Goal: Task Accomplishment & Management: Complete application form

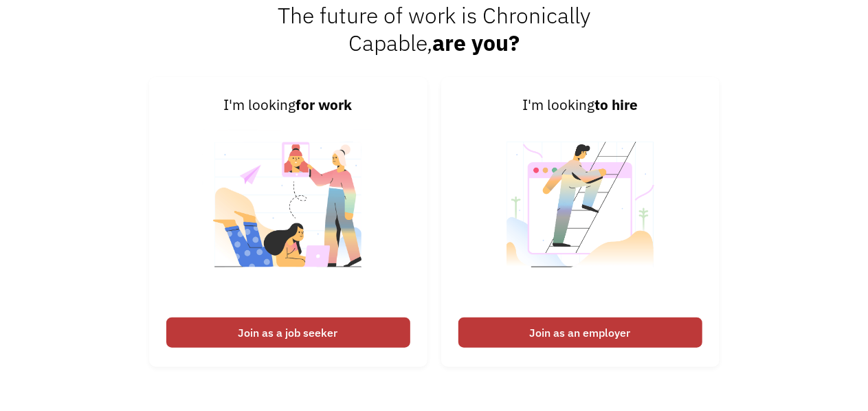
scroll to position [3024, 0]
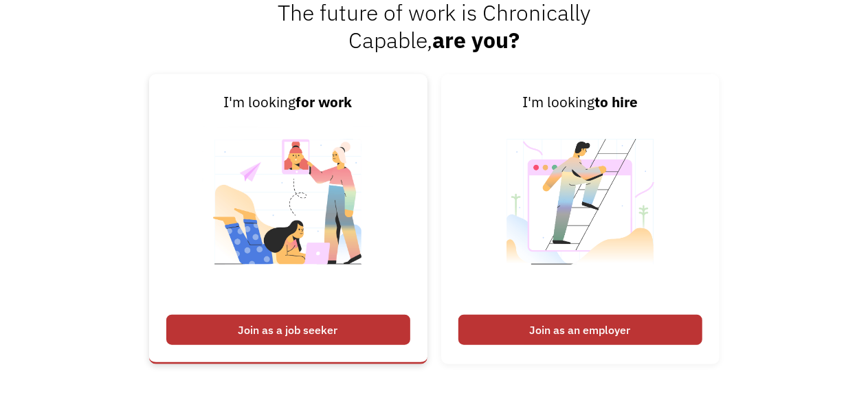
click at [286, 331] on div "Join as a job seeker" at bounding box center [288, 330] width 244 height 30
click at [313, 323] on div "Join as a job seeker" at bounding box center [288, 330] width 244 height 30
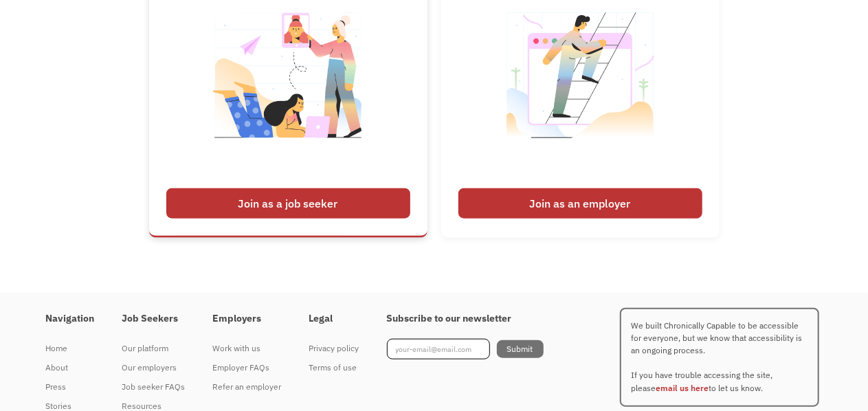
scroll to position [3193, 0]
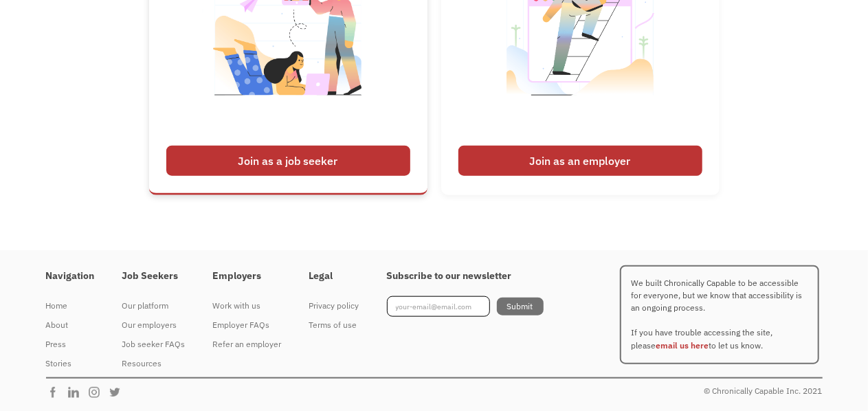
click at [309, 160] on div "Join as a job seeker" at bounding box center [288, 161] width 244 height 30
click at [361, 164] on div "Join as a job seeker" at bounding box center [288, 161] width 244 height 30
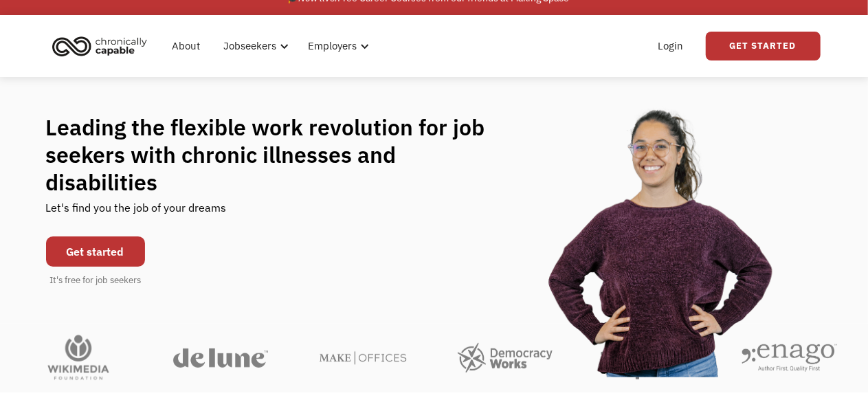
scroll to position [0, 0]
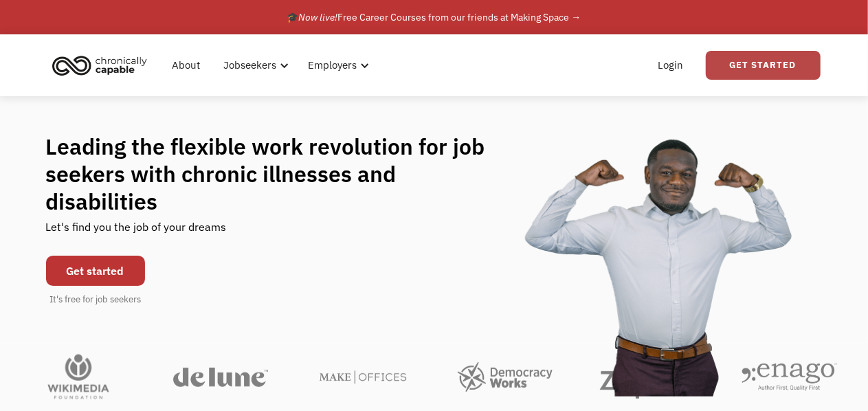
click at [744, 58] on link "Get Started" at bounding box center [763, 65] width 115 height 29
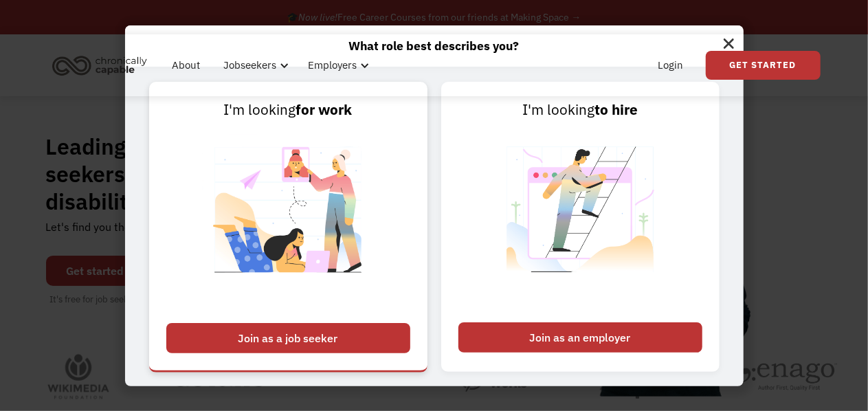
click at [257, 336] on div "Join as a job seeker" at bounding box center [288, 338] width 244 height 30
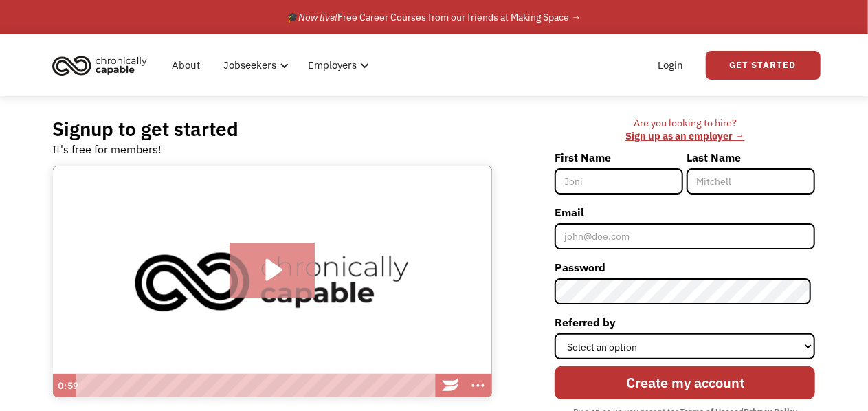
click at [272, 255] on icon "Play Video: Introducing Chronically Capable" at bounding box center [273, 270] width 86 height 55
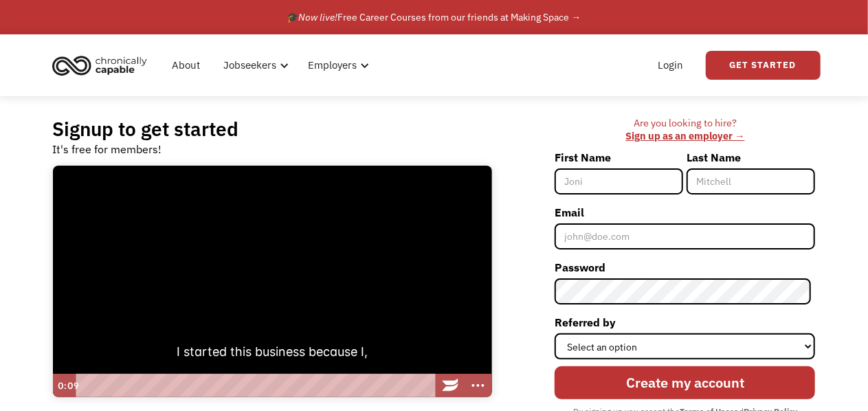
click at [151, 294] on div at bounding box center [272, 282] width 439 height 232
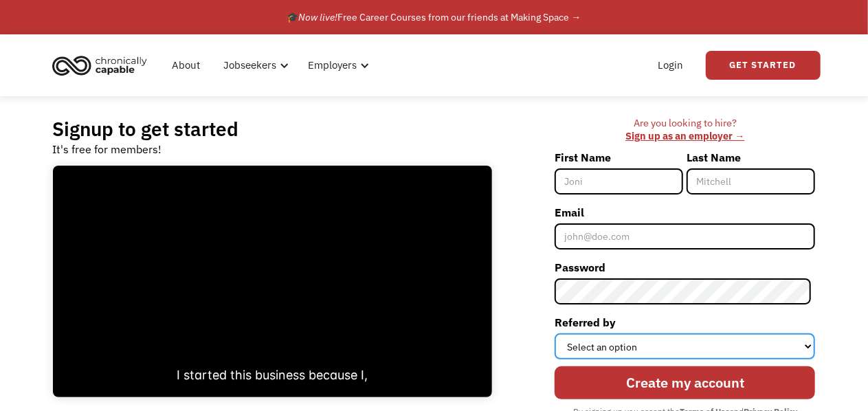
click at [602, 343] on select "Select an option Instagram Facebook Twitter Search Engine News Article Word of …" at bounding box center [685, 346] width 260 height 26
select select "Other"
click at [559, 333] on select "Select an option Instagram Facebook Twitter Search Engine News Article Word of …" at bounding box center [685, 346] width 260 height 26
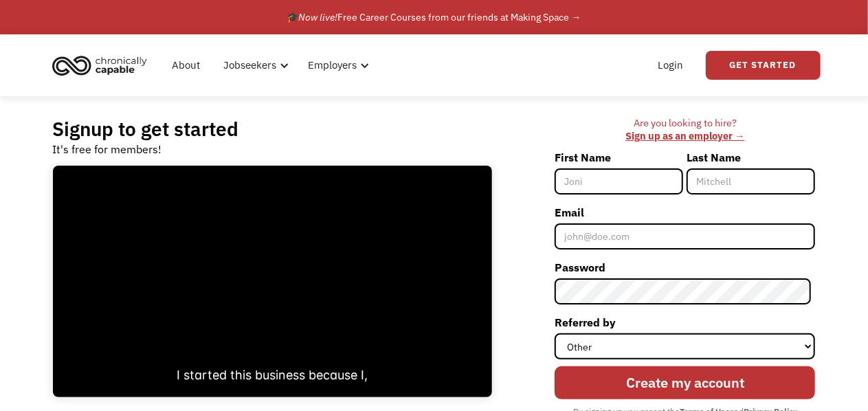
click at [599, 185] on input "First Name" at bounding box center [619, 181] width 129 height 26
type input "Aliyah"
type input "Cheng"
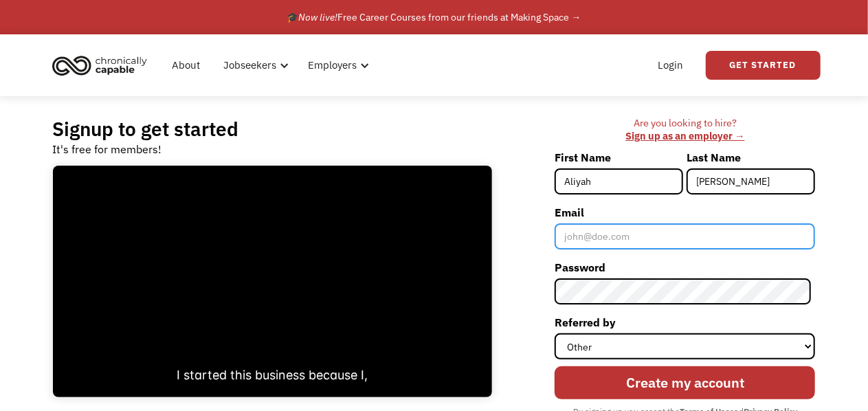
click at [582, 238] on input "Email" at bounding box center [685, 236] width 260 height 26
type input "aliyahsketchz@gmail.com"
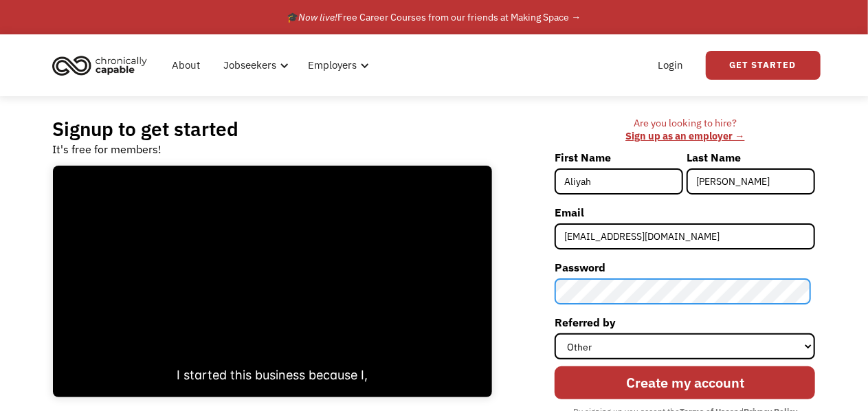
click at [555, 366] on input "Create my account" at bounding box center [685, 382] width 260 height 33
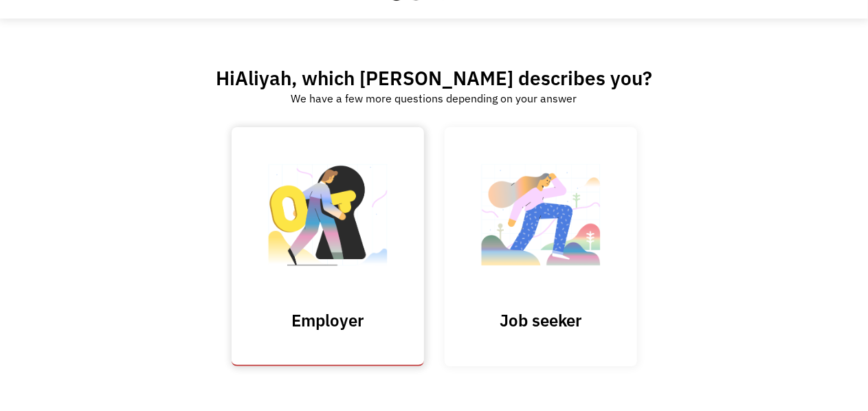
scroll to position [69, 0]
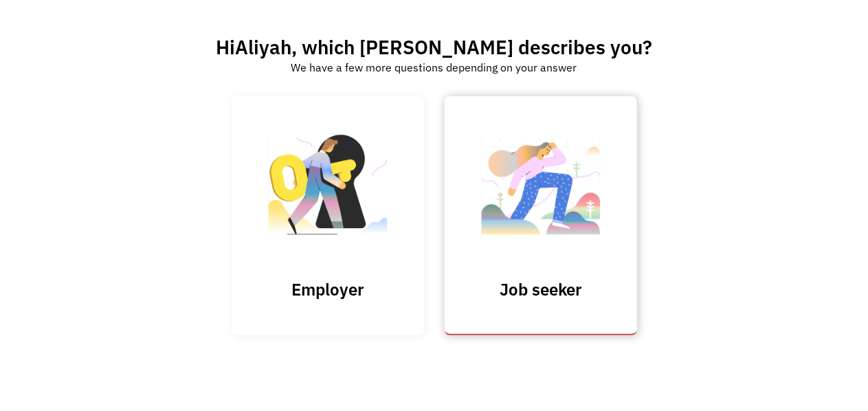
click at [539, 198] on img at bounding box center [540, 191] width 137 height 134
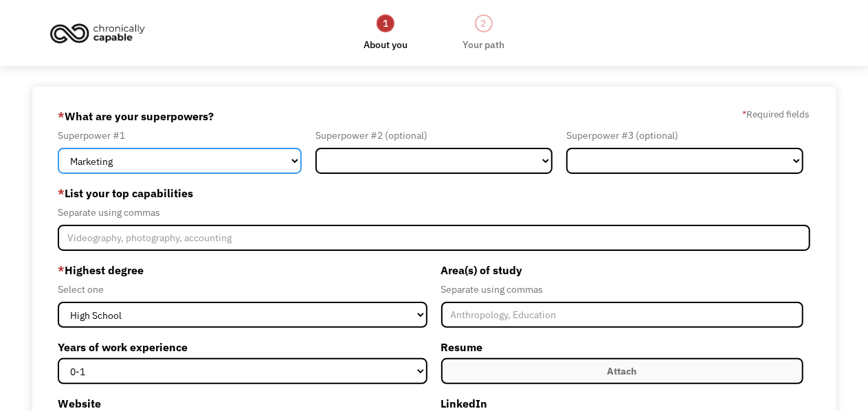
click at [157, 157] on select "Marketing Human Resources Finance Technology Operations Sales Industrial & Manu…" at bounding box center [180, 161] width 244 height 26
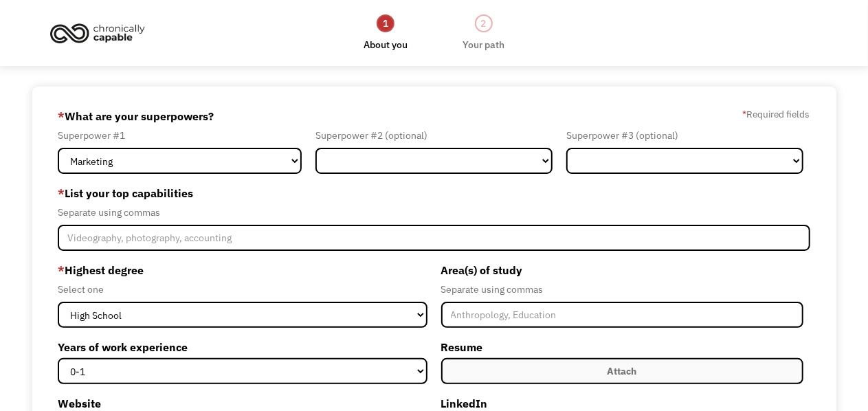
click at [219, 79] on body "1 About you 2 Your path Dashboard 68d2f578d0a8c8738e9b362b [EMAIL_ADDRESS][DOMA…" at bounding box center [434, 333] width 868 height 666
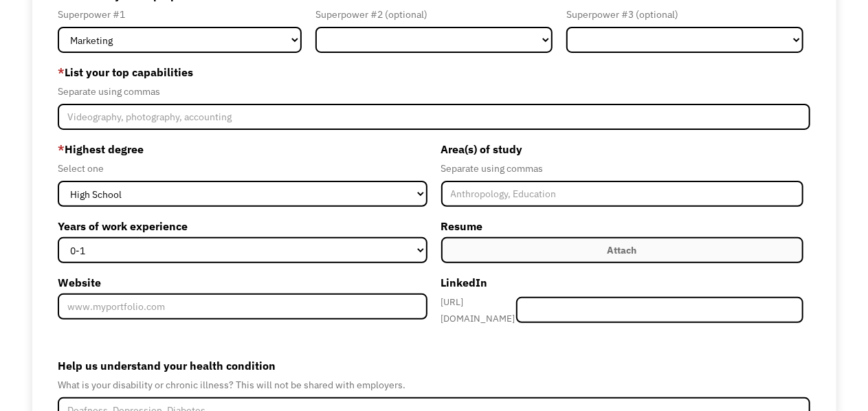
scroll to position [248, 0]
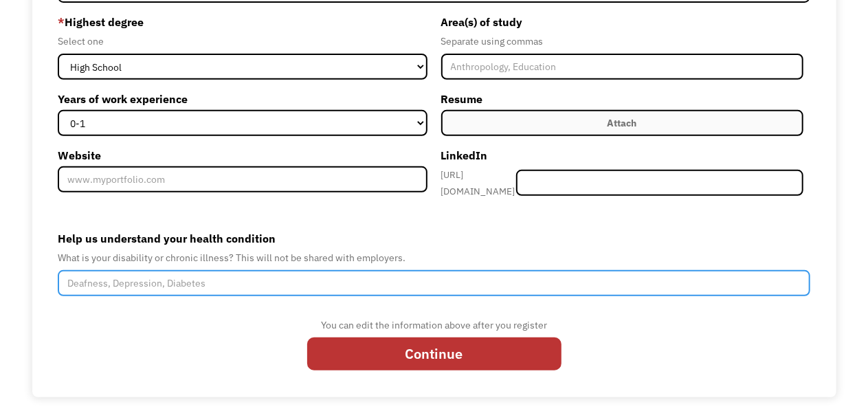
click at [184, 280] on input "Help us understand your health condition" at bounding box center [434, 283] width 752 height 26
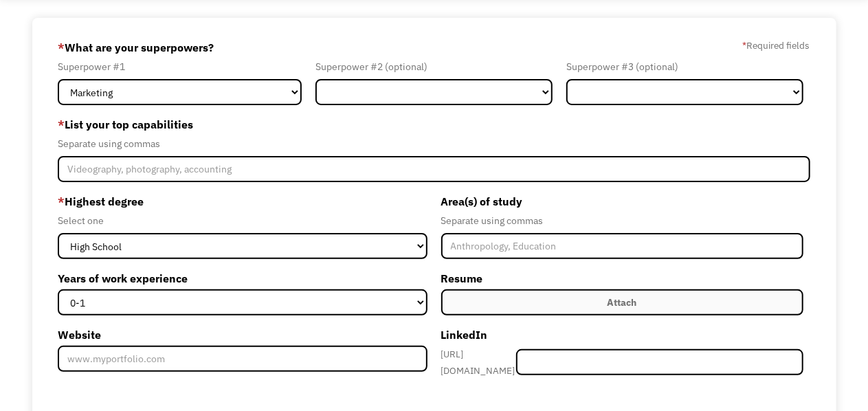
scroll to position [0, 0]
